Goal: Navigation & Orientation: Find specific page/section

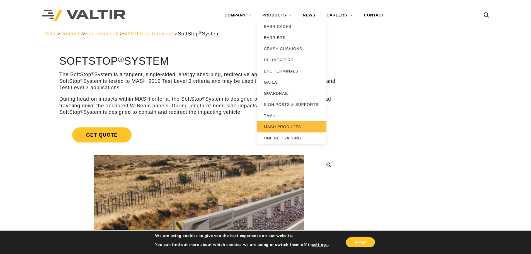
click at [276, 126] on link "MASH PRODUCTS" at bounding box center [292, 126] width 70 height 11
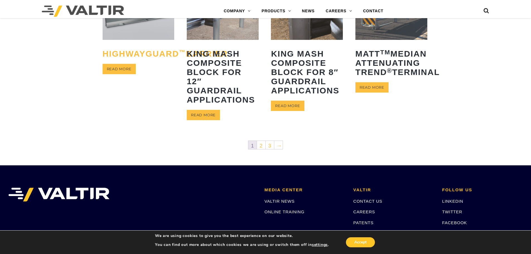
scroll to position [306, 0]
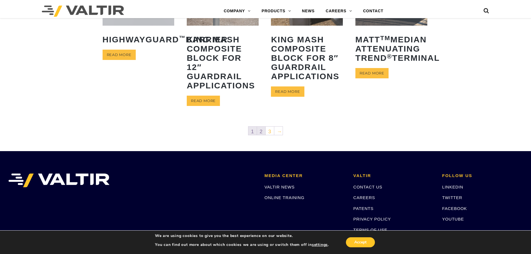
click at [259, 128] on link "2" at bounding box center [261, 130] width 8 height 8
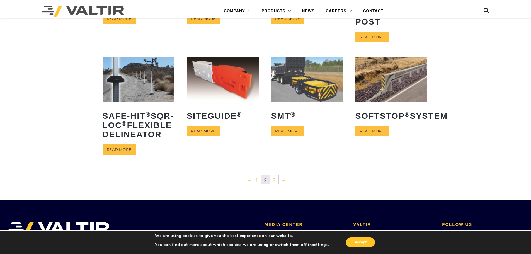
scroll to position [223, 0]
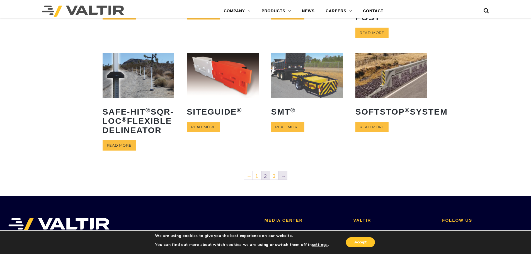
click at [282, 179] on link "→" at bounding box center [283, 175] width 8 height 8
